Goal: Information Seeking & Learning: Find specific fact

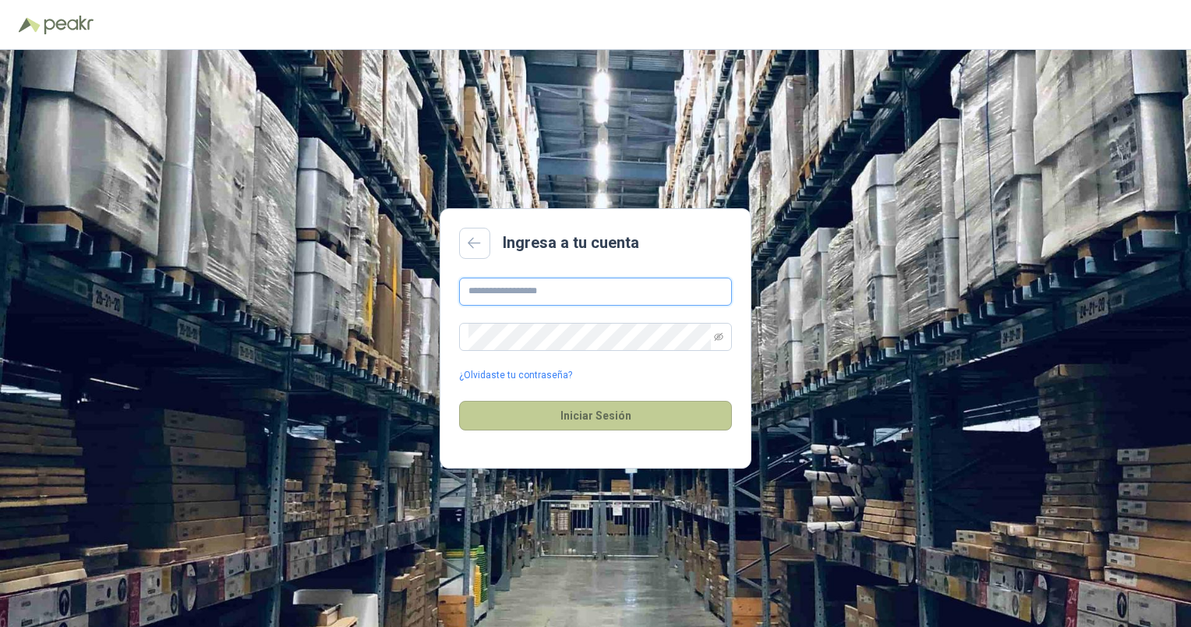
type input "**********"
click at [646, 418] on button "Iniciar Sesión" at bounding box center [595, 416] width 273 height 30
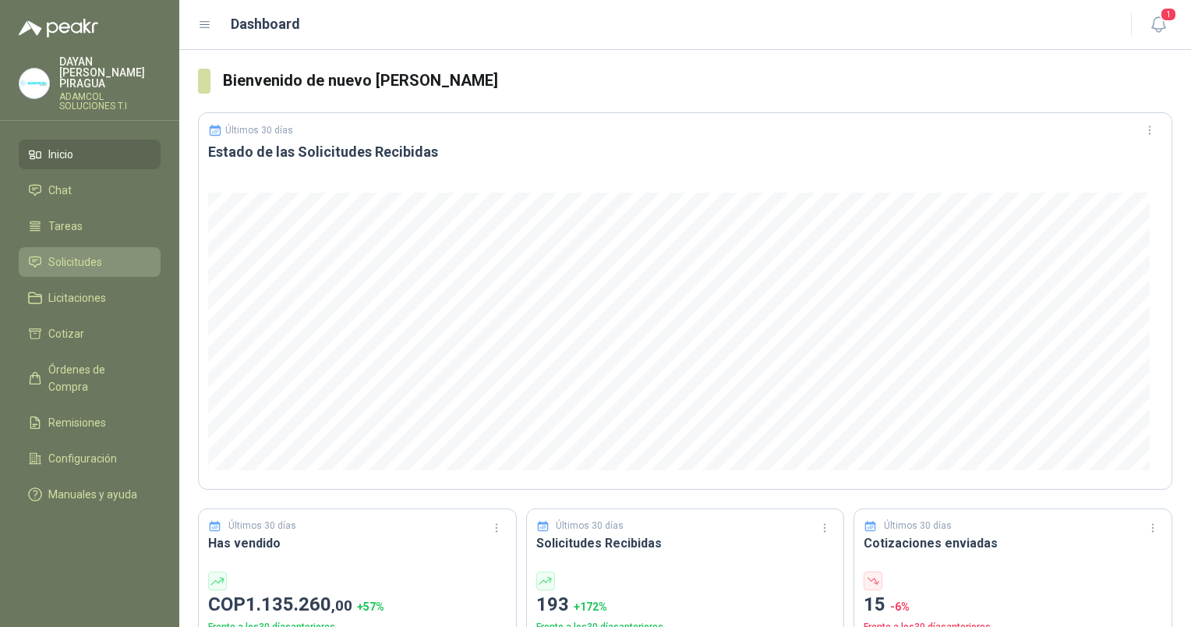
click at [101, 256] on li "Solicitudes" at bounding box center [89, 261] width 123 height 17
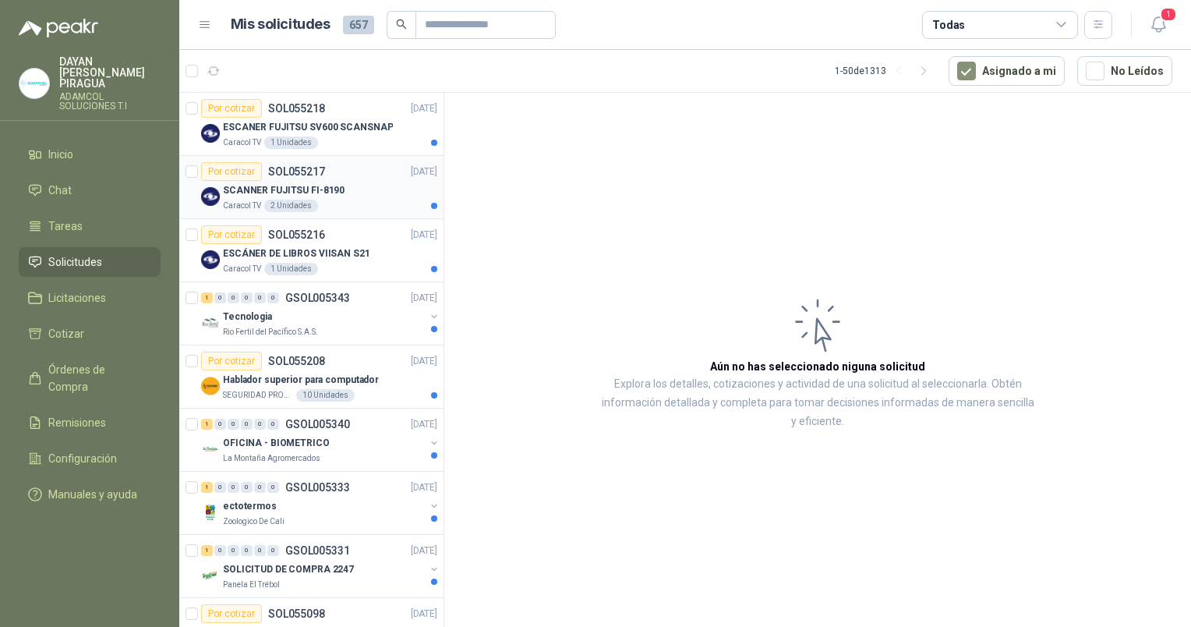
click at [331, 189] on p "SCANNER FUJITSU FI-8190" at bounding box center [284, 190] width 122 height 15
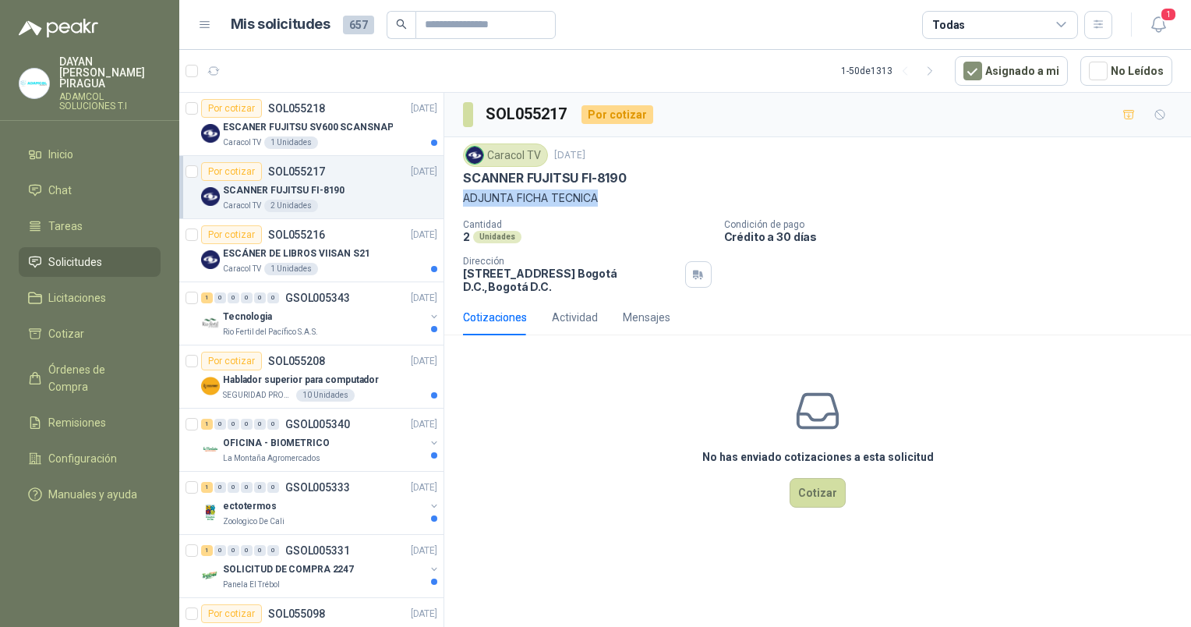
drag, startPoint x: 462, startPoint y: 197, endPoint x: 643, endPoint y: 196, distance: 180.9
click at [643, 196] on div "Caracol TV [DATE] SCANNER FUJITSU FI-8190 ADJUNTA FICHA TECNICA Cantidad 2 Unid…" at bounding box center [817, 218] width 747 height 162
drag, startPoint x: 643, startPoint y: 196, endPoint x: 635, endPoint y: 222, distance: 26.7
click at [635, 222] on p "Cantidad" at bounding box center [587, 224] width 249 height 11
click at [299, 126] on p "ESCANER FUJITSU SV600 SCANSNAP" at bounding box center [308, 127] width 170 height 15
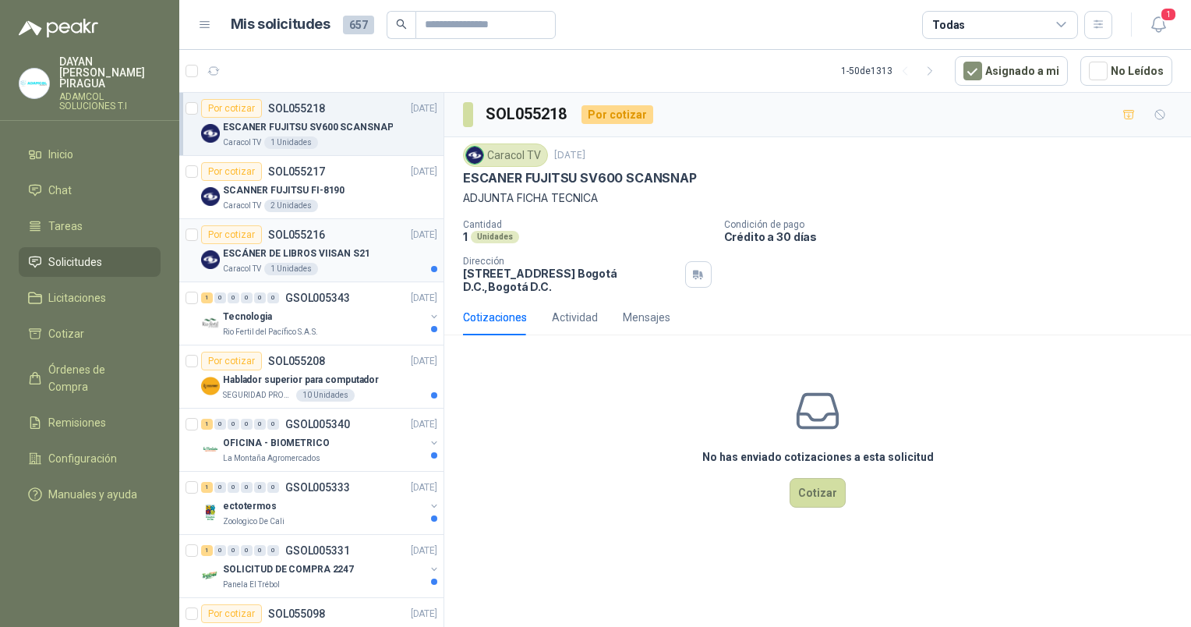
click at [304, 250] on p "ESCÁNER DE LIBROS VIISAN S21" at bounding box center [296, 253] width 147 height 15
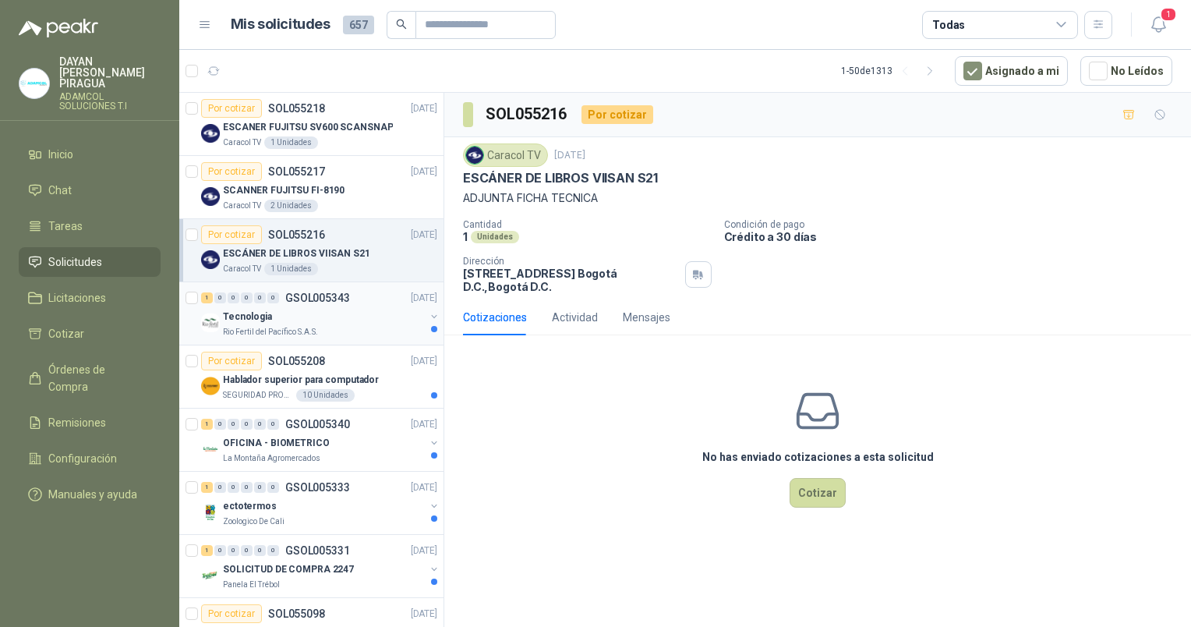
click at [285, 327] on p "Rio Fertil del Pacífico S.A.S." at bounding box center [270, 332] width 95 height 12
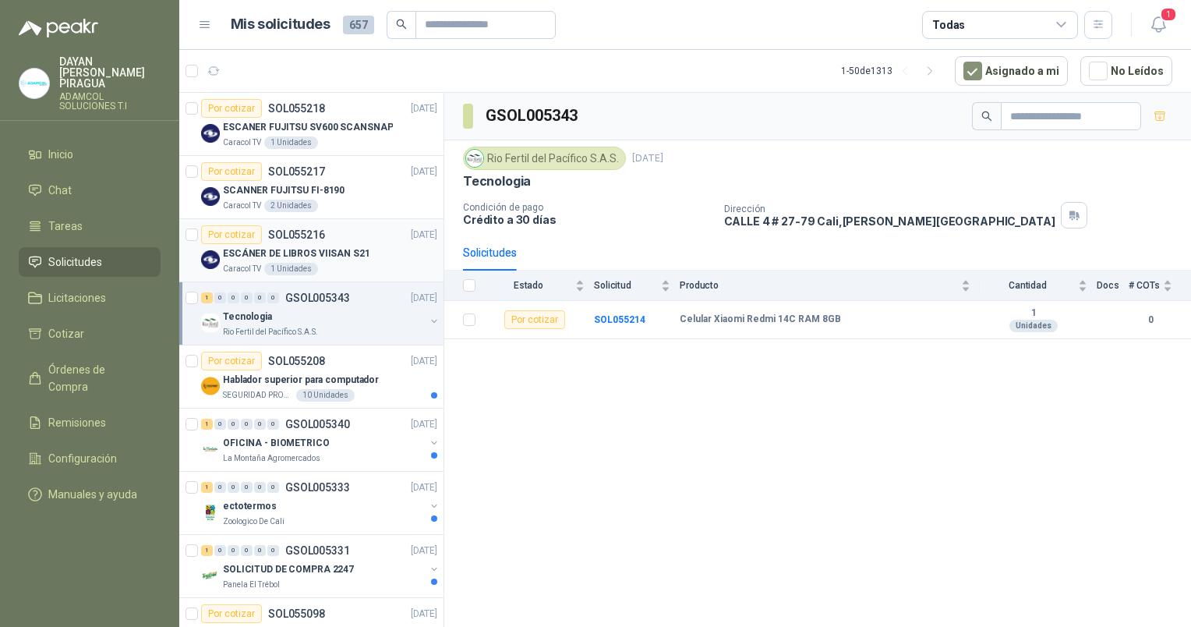
click at [280, 246] on p "ESCÁNER DE LIBROS VIISAN S21" at bounding box center [296, 253] width 147 height 15
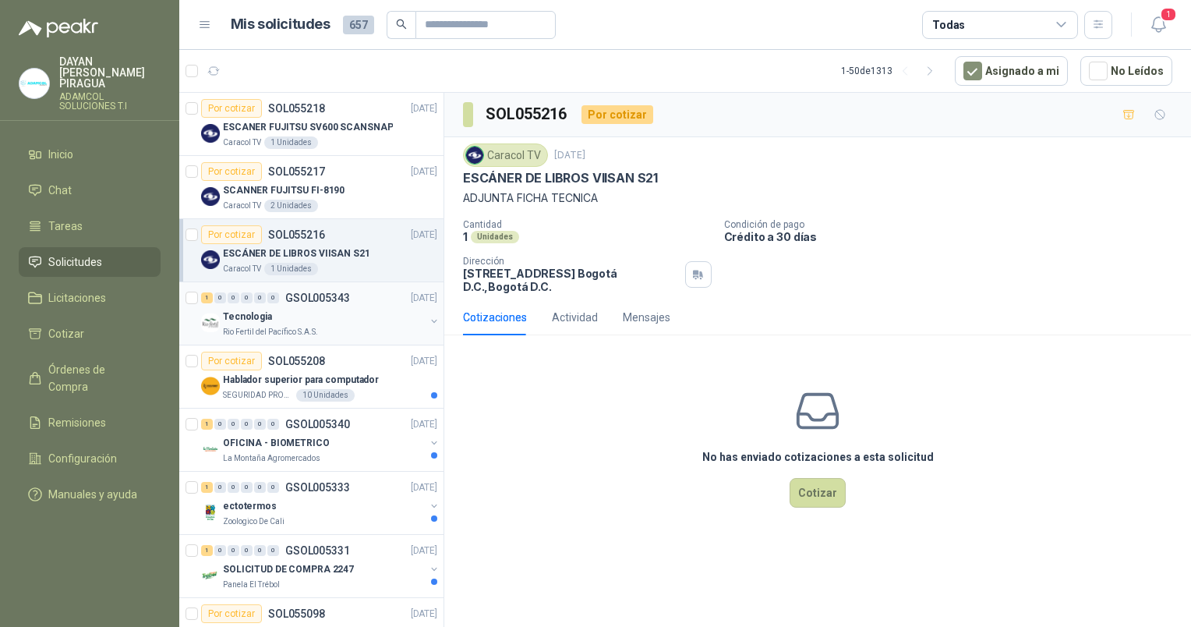
click at [283, 320] on div "Tecnologia" at bounding box center [324, 316] width 202 height 19
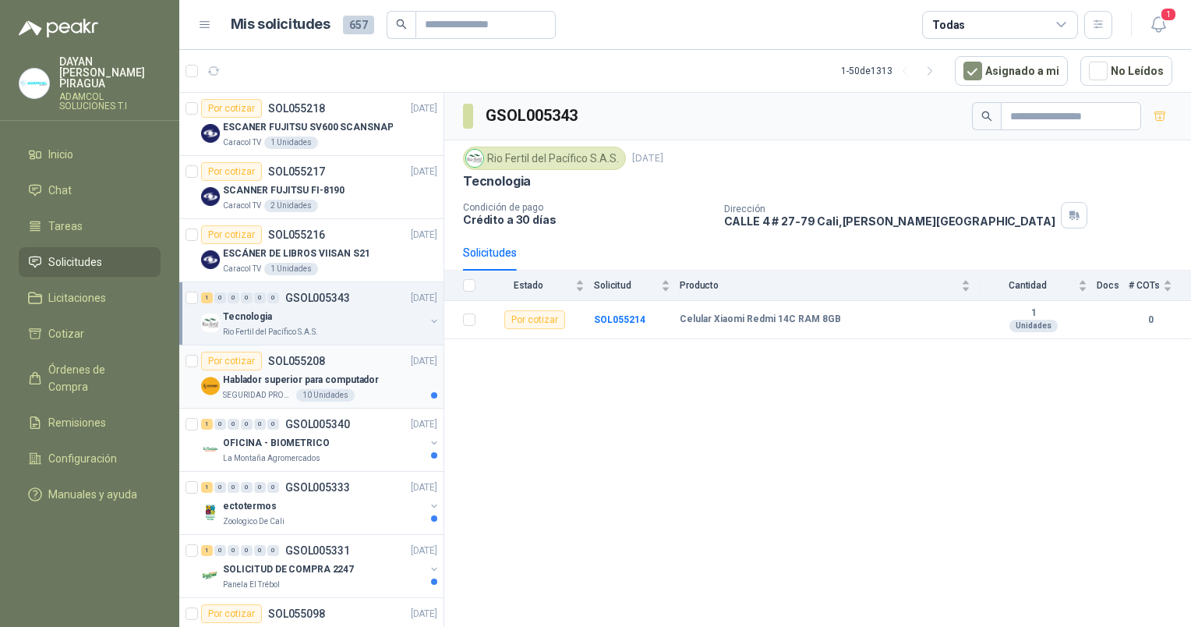
click at [262, 374] on p "Hablador superior para computador" at bounding box center [301, 380] width 156 height 15
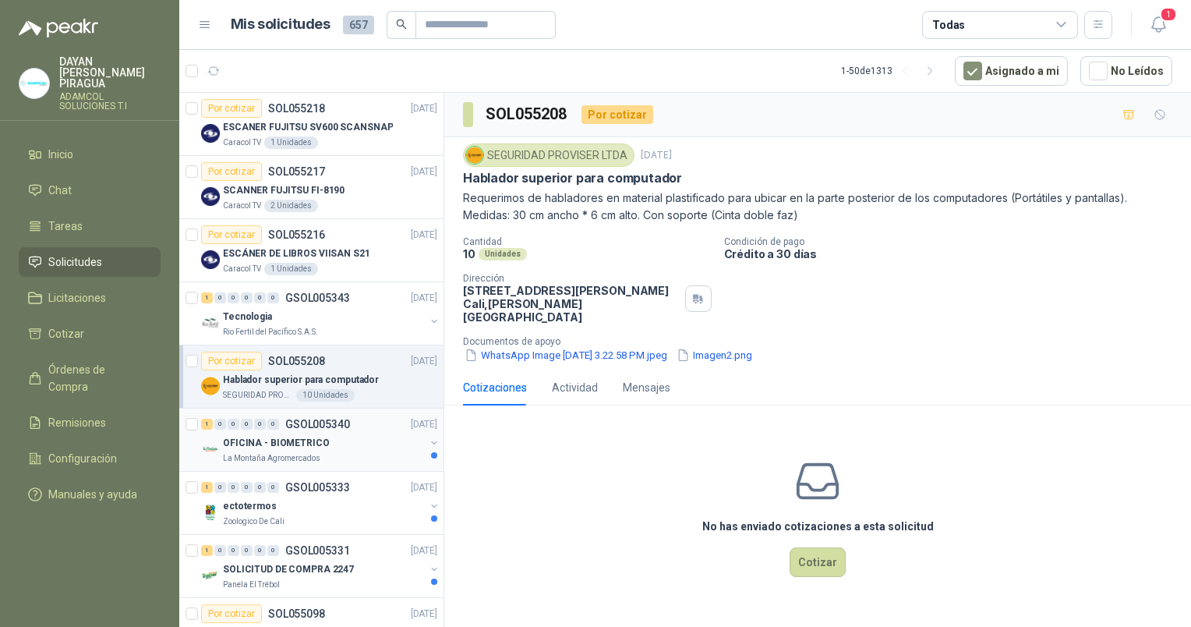
click at [267, 443] on p "OFICINA - BIOMETRICO" at bounding box center [276, 443] width 107 height 15
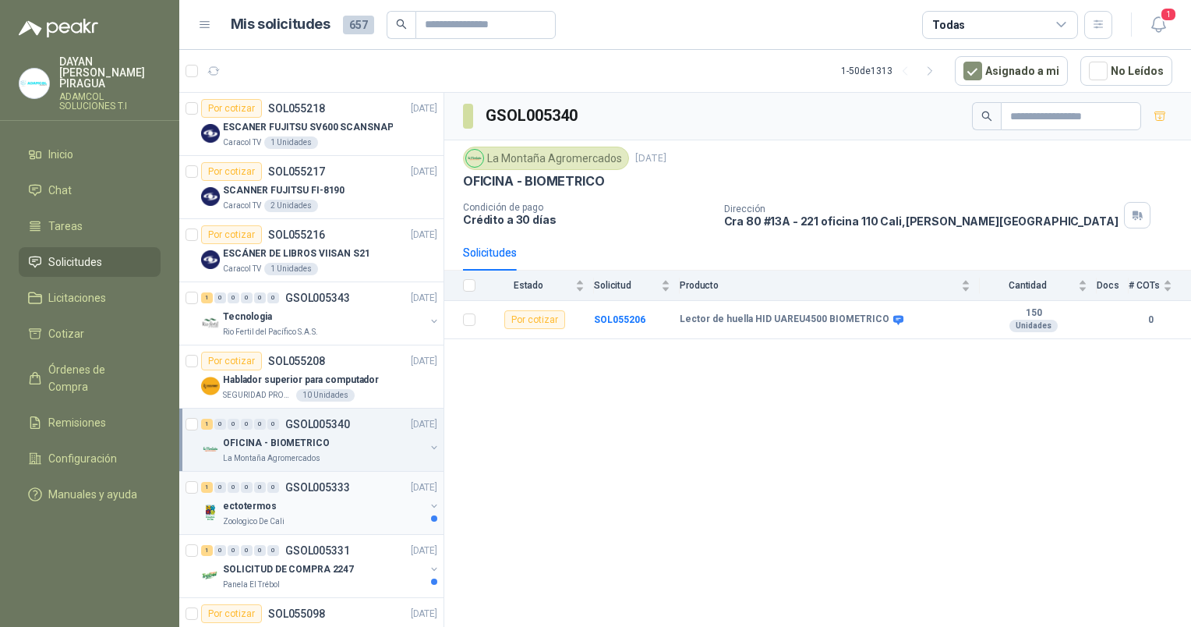
click at [303, 505] on div "ectotermos" at bounding box center [324, 506] width 202 height 19
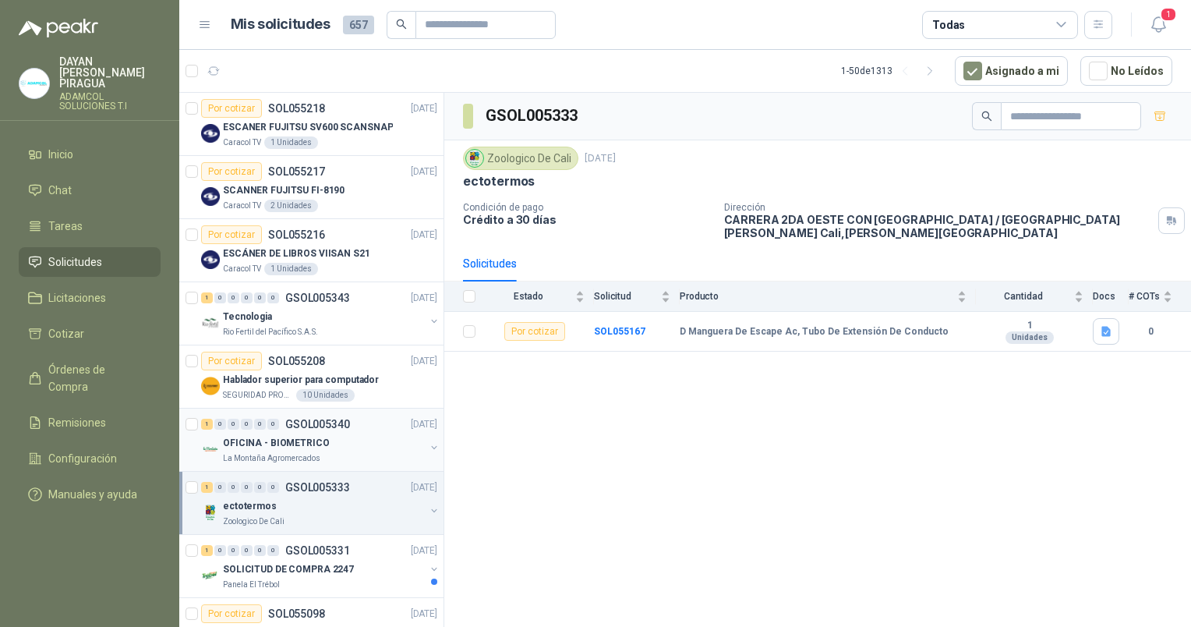
scroll to position [156, 0]
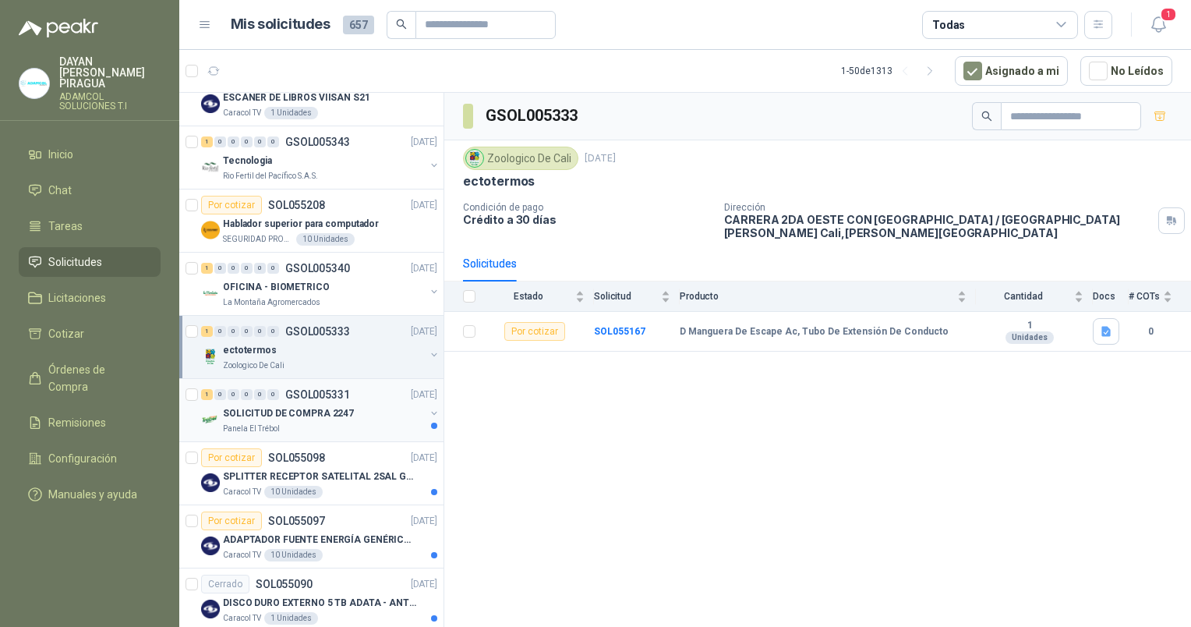
click at [318, 419] on div "SOLICITUD DE COMPRA 2247" at bounding box center [324, 413] width 202 height 19
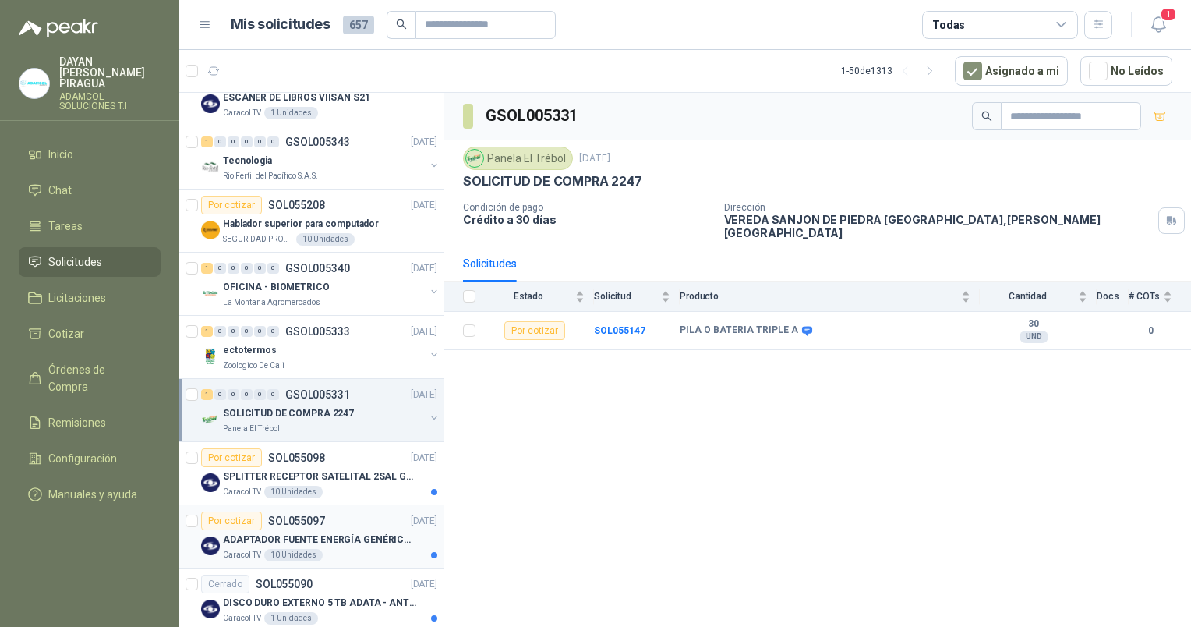
click at [310, 534] on p "ADAPTADOR FUENTE ENERGÍA GENÉRICO 24V 1A" at bounding box center [320, 540] width 194 height 15
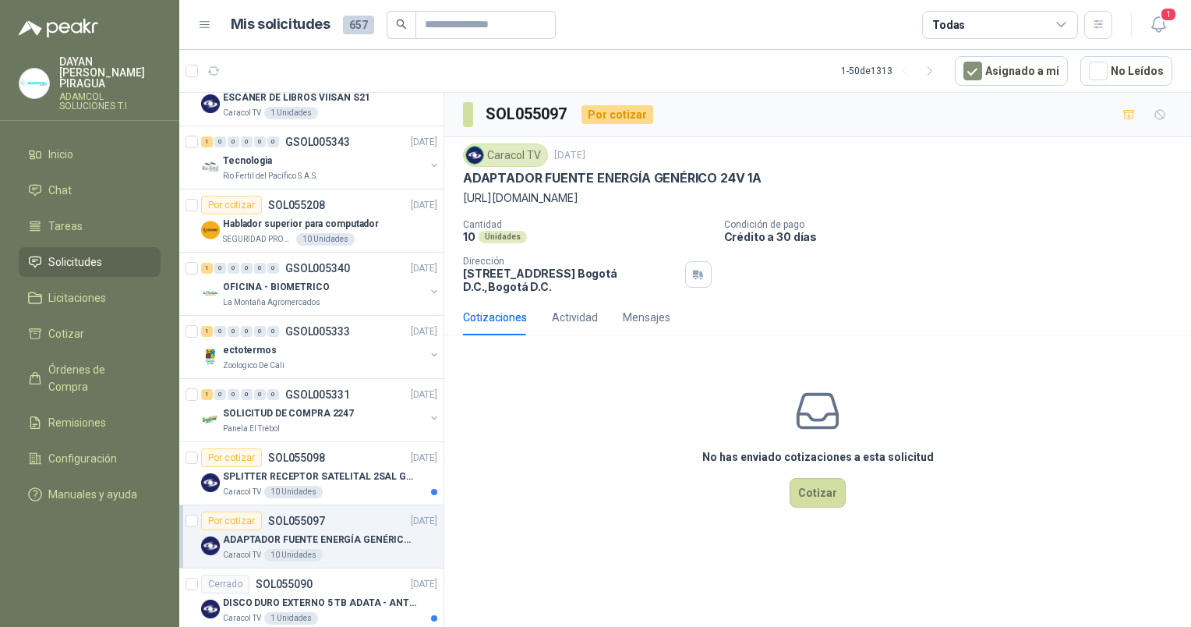
click at [568, 193] on p "[URL][DOMAIN_NAME]" at bounding box center [818, 197] width 710 height 17
drag, startPoint x: 623, startPoint y: 200, endPoint x: 454, endPoint y: 190, distance: 169.5
click at [454, 190] on div "Caracol TV [DATE] ADAPTADOR FUENTE ENERGÍA GENÉRICO 24V 1A [URL][DOMAIN_NAME] C…" at bounding box center [817, 218] width 747 height 162
copy p "[URL][DOMAIN_NAME]"
